Goal: Navigation & Orientation: Find specific page/section

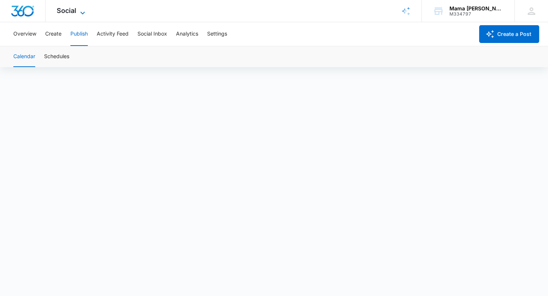
click at [75, 13] on span "Social" at bounding box center [67, 11] width 20 height 8
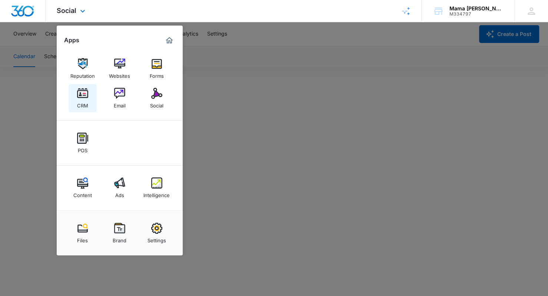
click at [82, 97] on img at bounding box center [82, 93] width 11 height 11
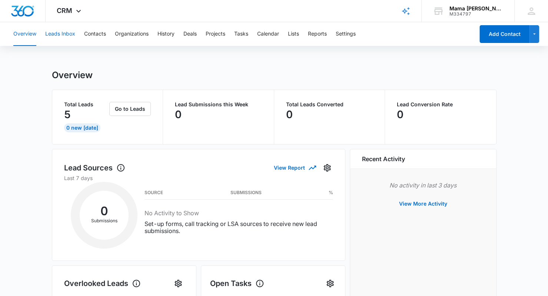
click at [65, 36] on button "Leads Inbox" at bounding box center [60, 34] width 30 height 24
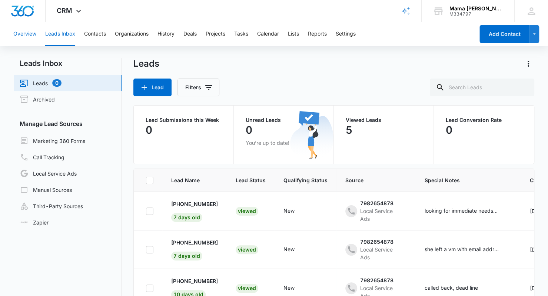
click at [24, 35] on button "Overview" at bounding box center [24, 34] width 23 height 24
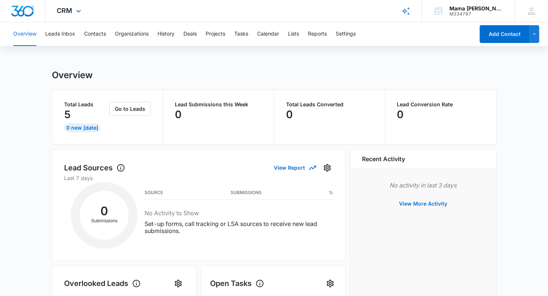
click at [78, 6] on div "CRM Apps Reputation Websites Forms CRM Email Social POS Content Ads Intelligenc…" at bounding box center [70, 11] width 49 height 22
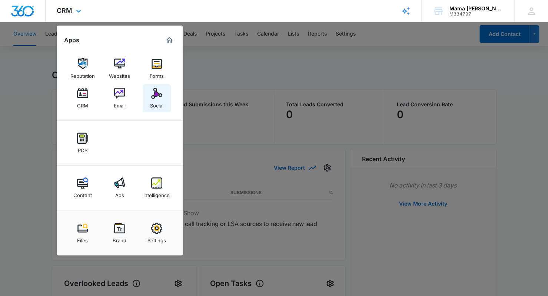
click at [154, 97] on img at bounding box center [156, 93] width 11 height 11
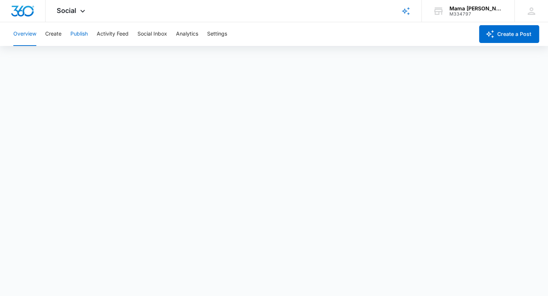
click at [84, 36] on button "Publish" at bounding box center [78, 34] width 17 height 24
